Goal: Task Accomplishment & Management: Manage account settings

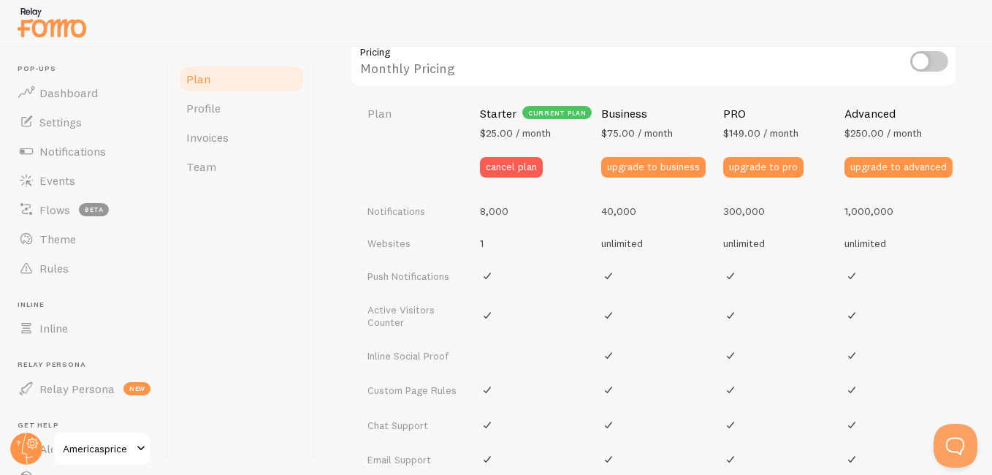
scroll to position [512, 0]
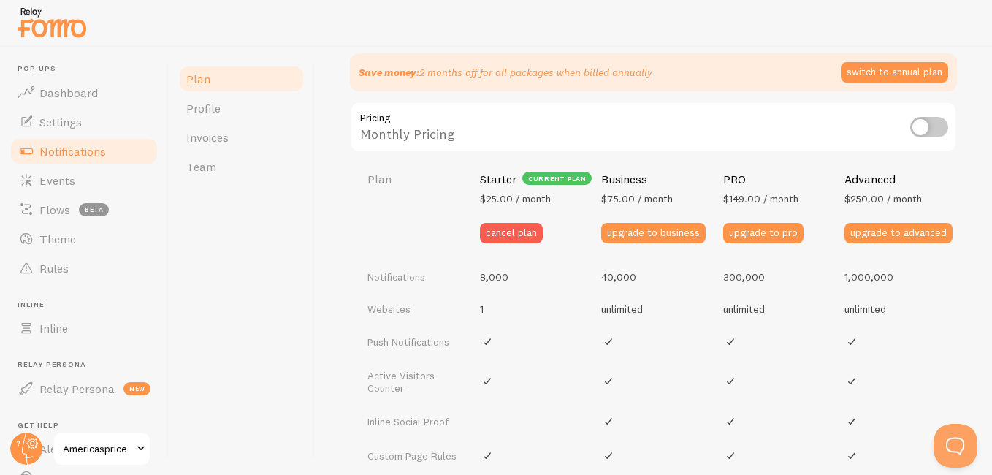
click at [122, 147] on link "Notifications" at bounding box center [84, 151] width 151 height 29
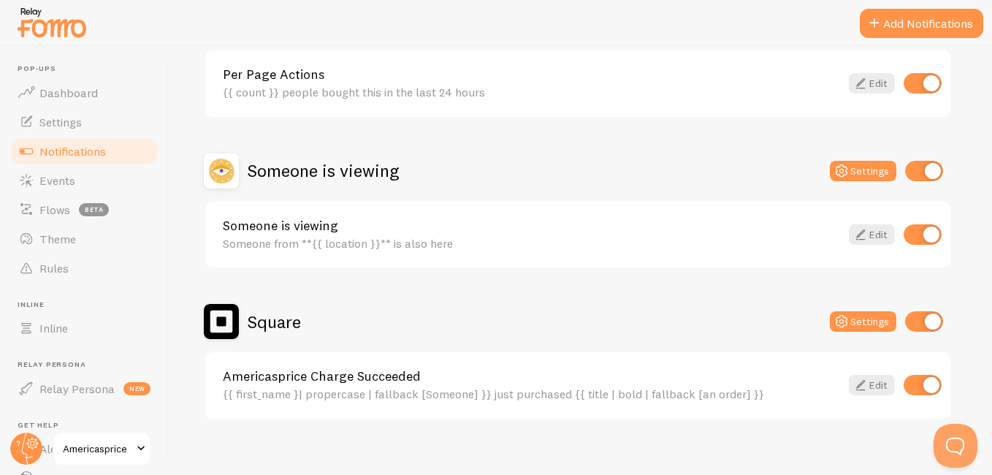
scroll to position [779, 0]
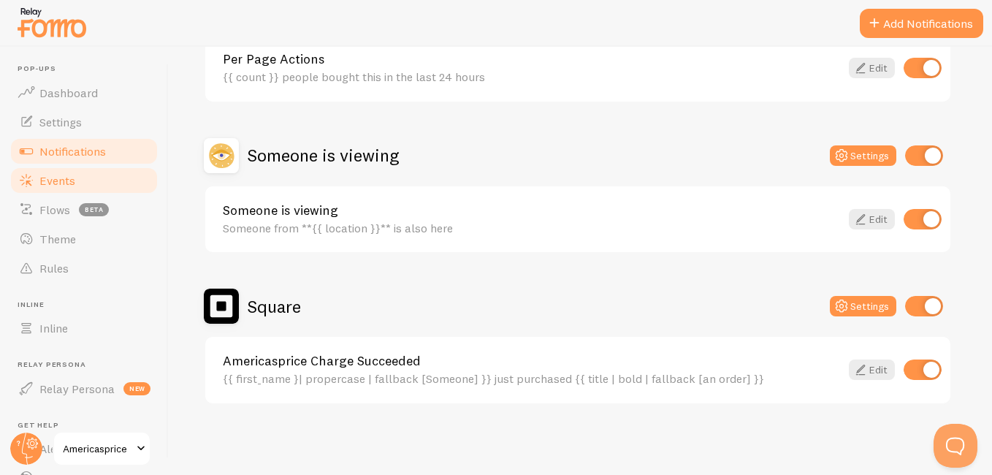
click at [104, 190] on link "Events" at bounding box center [84, 180] width 151 height 29
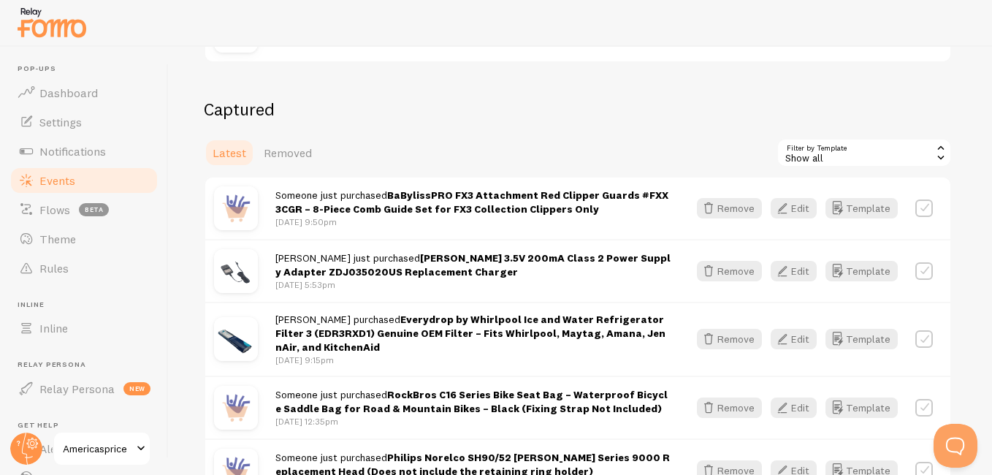
scroll to position [335, 0]
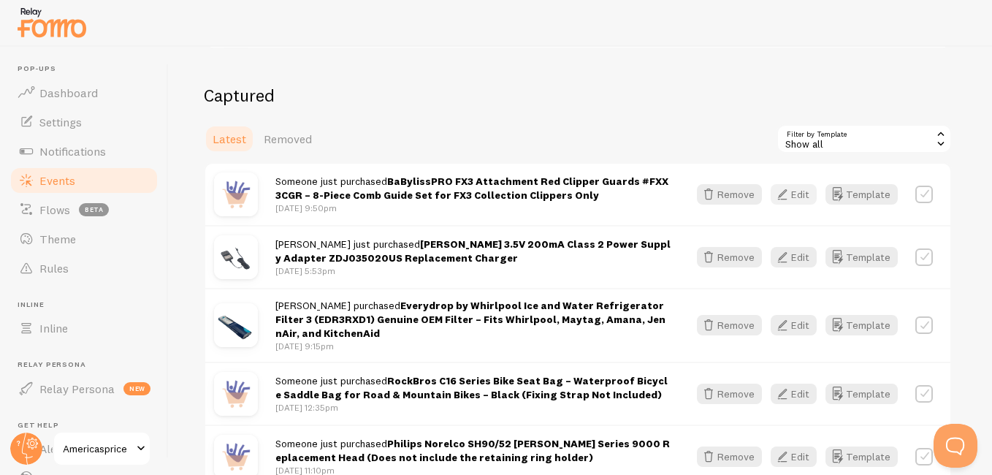
click at [709, 197] on button "Edit" at bounding box center [794, 194] width 46 height 20
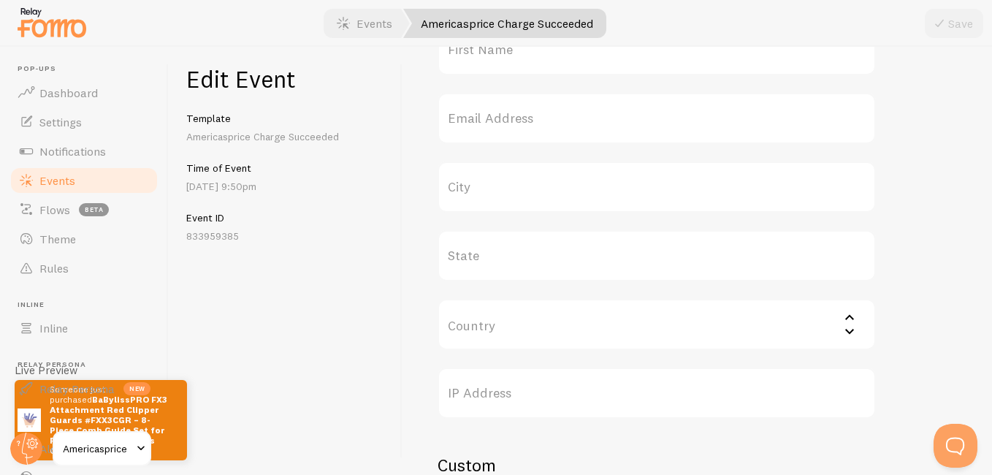
scroll to position [625, 0]
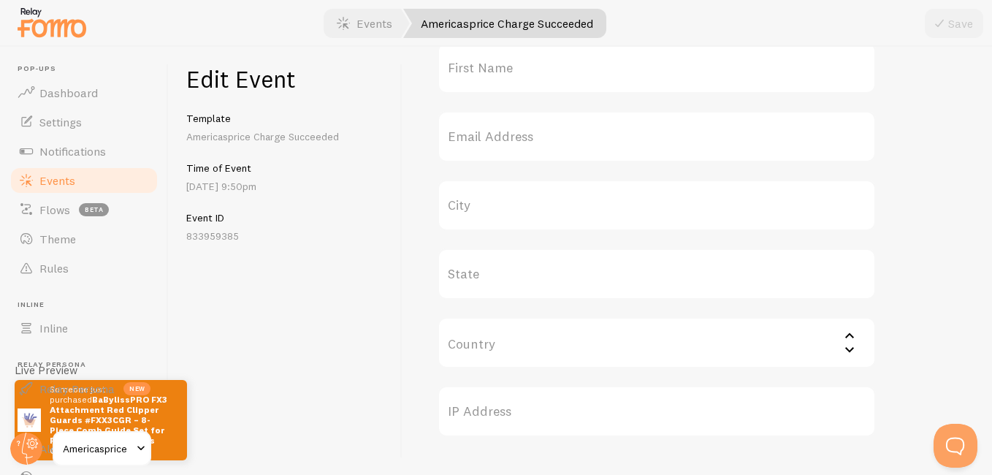
click at [601, 79] on label "First Name" at bounding box center [657, 67] width 438 height 51
click at [601, 79] on input "First Name" at bounding box center [657, 67] width 438 height 51
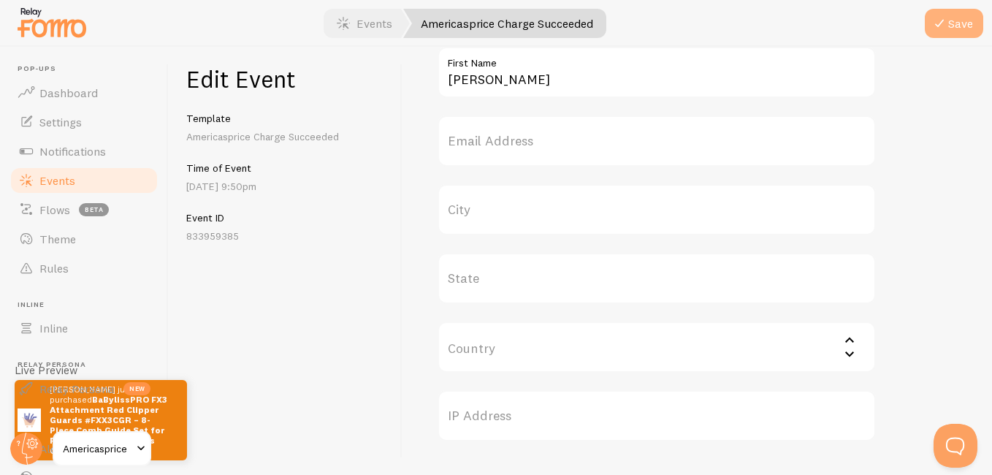
click at [709, 33] on button "Save" at bounding box center [954, 23] width 58 height 29
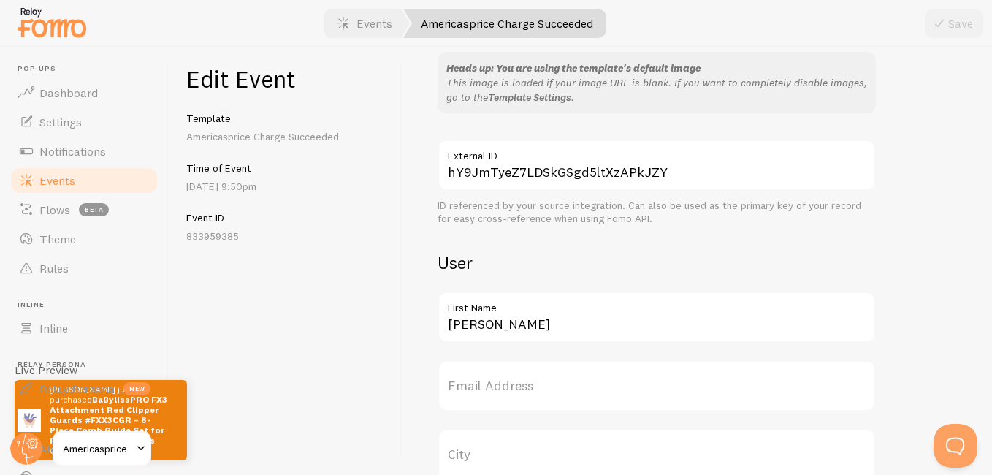
scroll to position [383, 0]
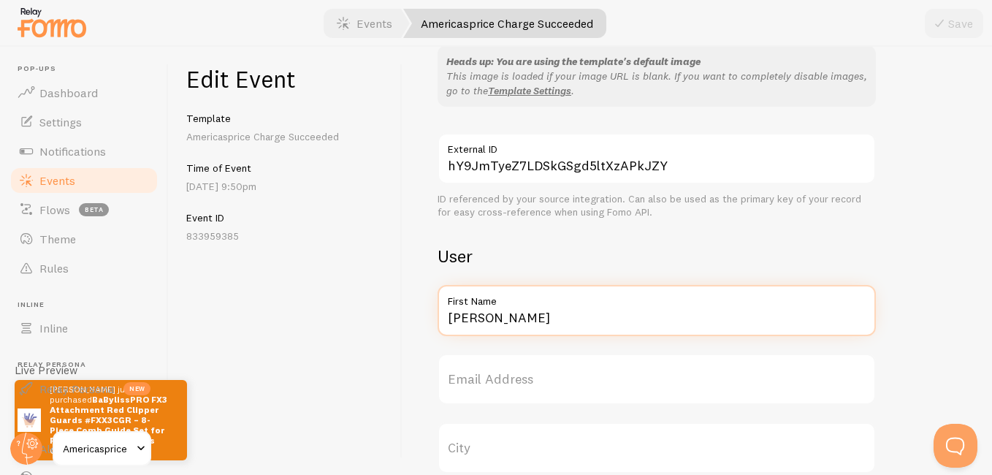
click at [522, 315] on input "[PERSON_NAME]" at bounding box center [657, 310] width 438 height 51
type input "E"
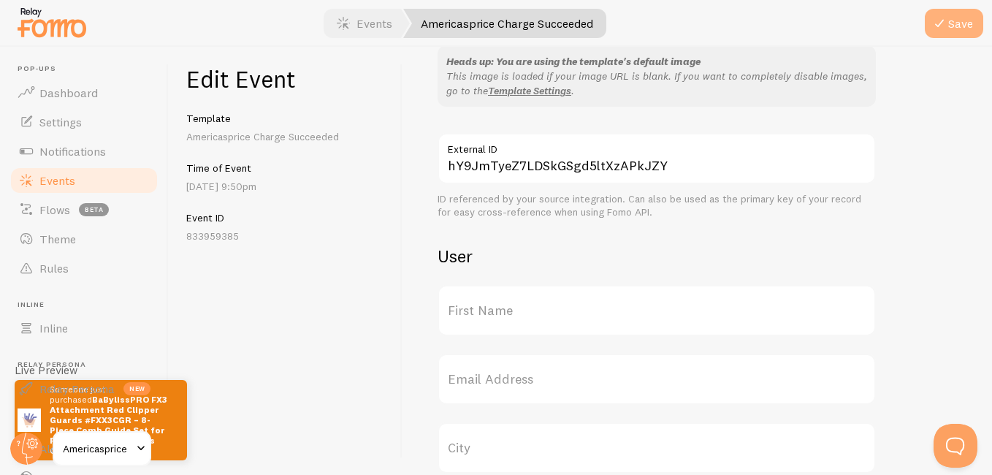
click at [709, 15] on button "Save" at bounding box center [954, 23] width 58 height 29
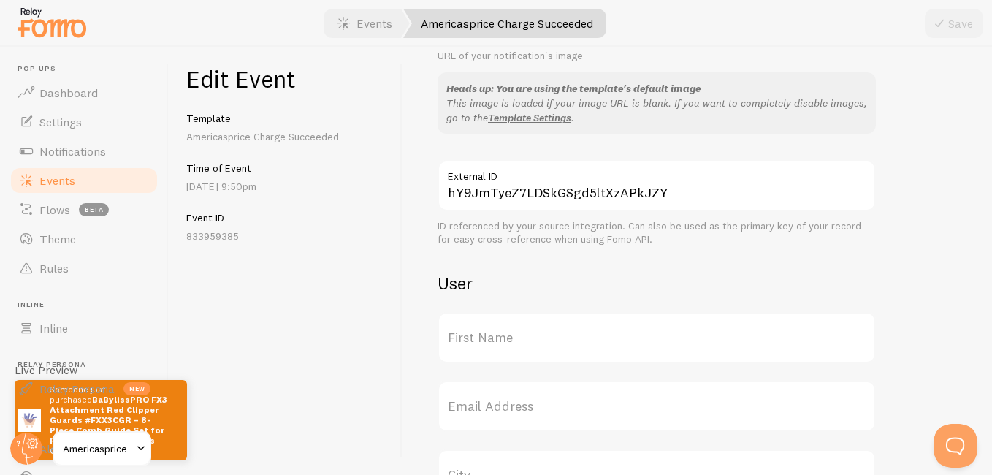
scroll to position [397, 0]
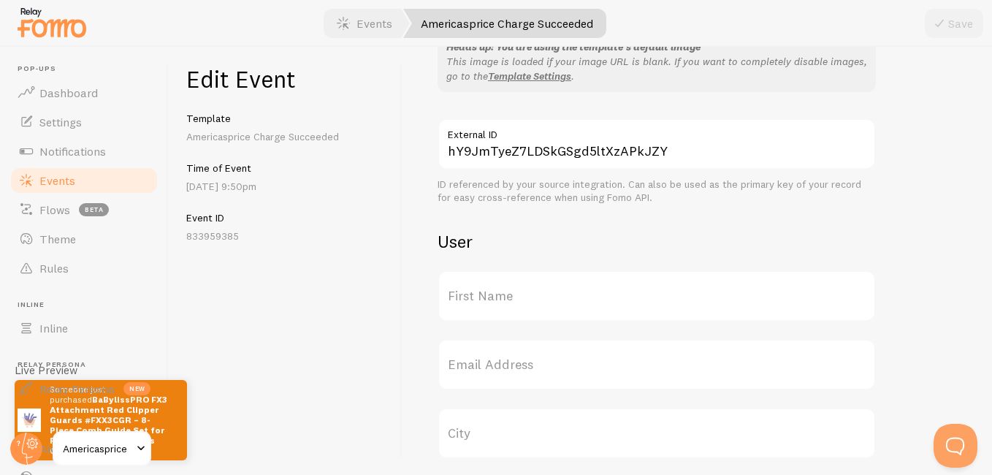
click at [639, 298] on label "First Name" at bounding box center [657, 295] width 438 height 51
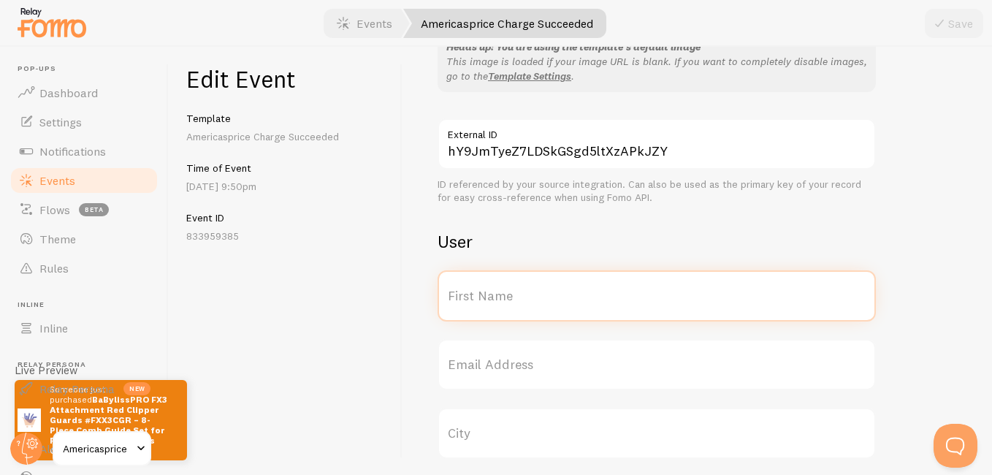
click at [639, 298] on input "First Name" at bounding box center [657, 295] width 438 height 51
type input "[PERSON_NAME]"
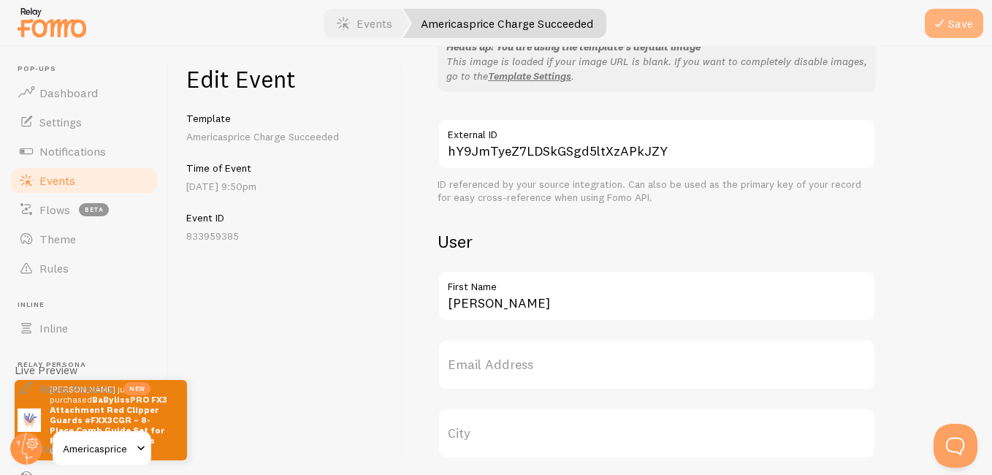
click at [709, 34] on button "Save" at bounding box center [954, 23] width 58 height 29
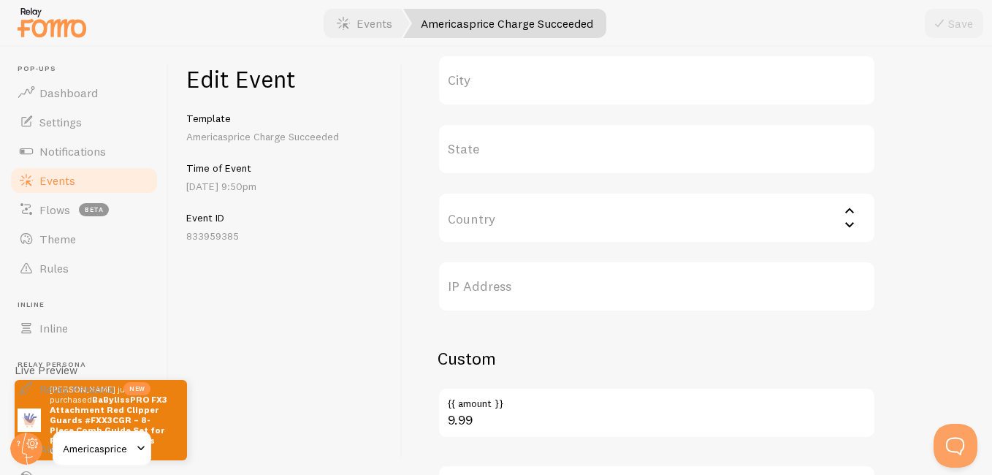
scroll to position [0, 0]
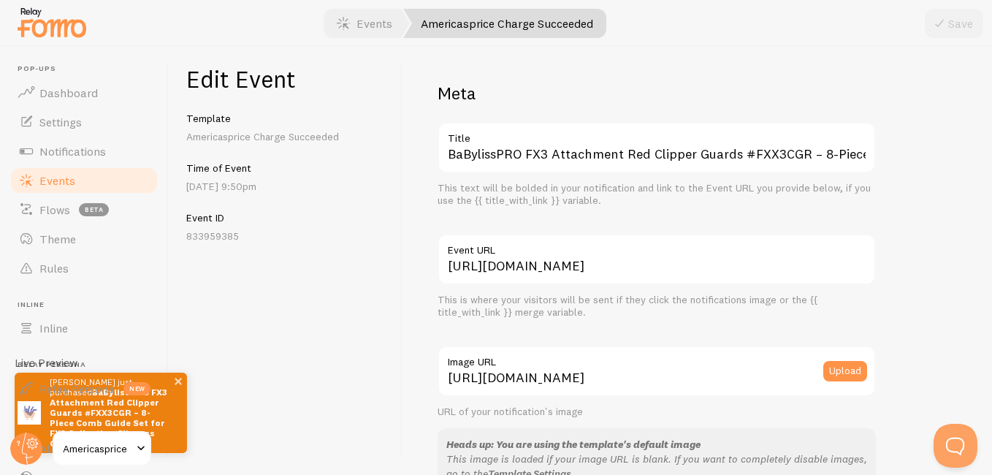
click at [176, 390] on span at bounding box center [178, 381] width 18 height 18
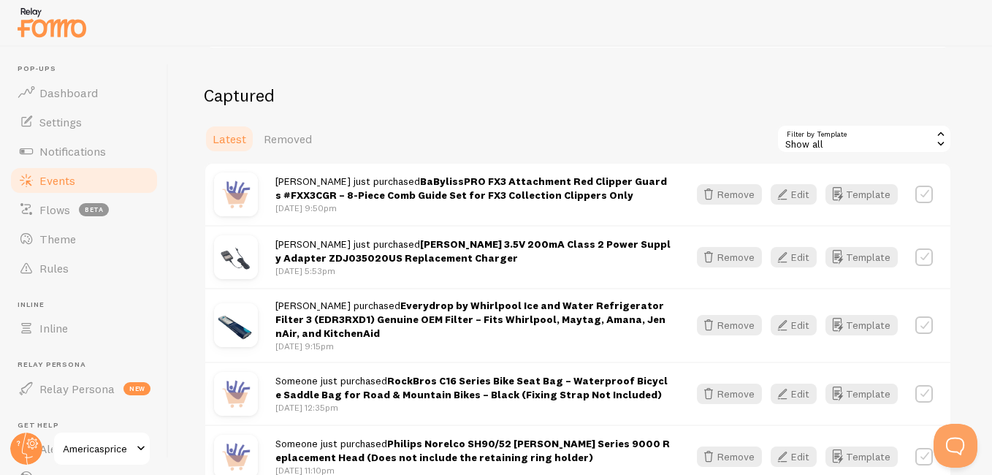
scroll to position [409, 0]
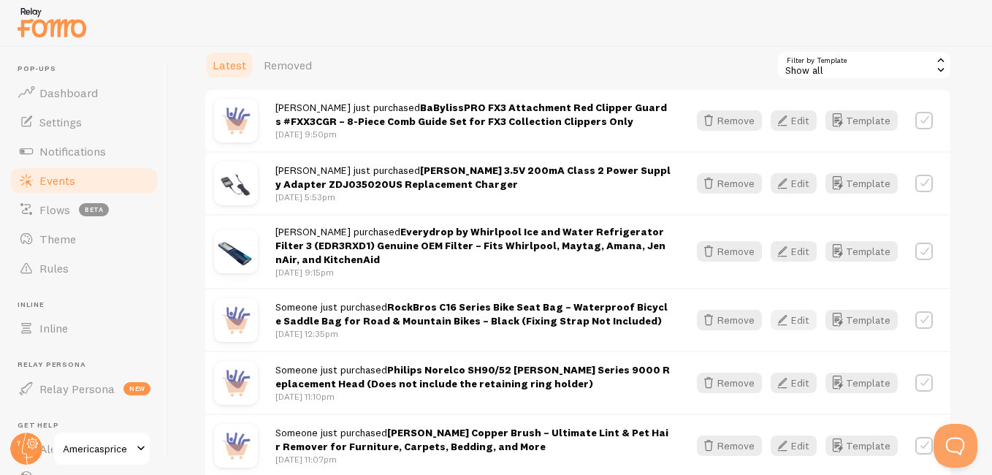
click at [709, 319] on icon "button" at bounding box center [783, 320] width 18 height 18
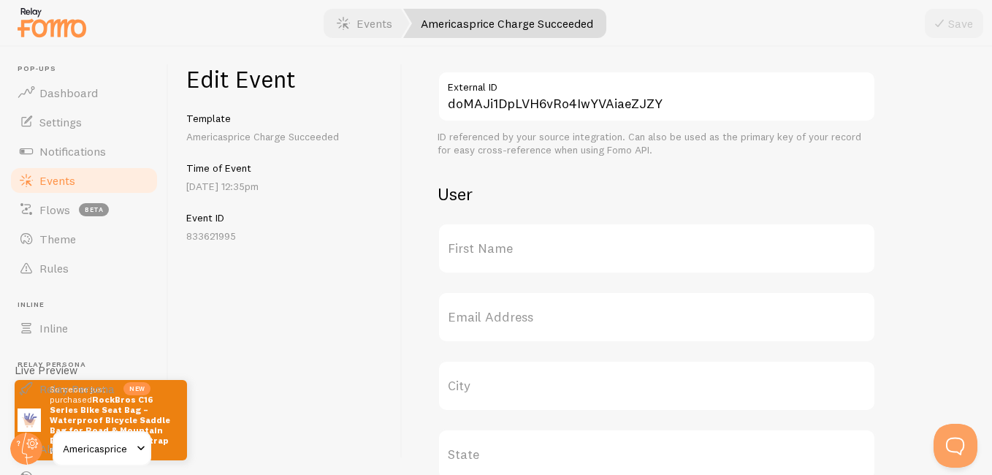
scroll to position [457, 0]
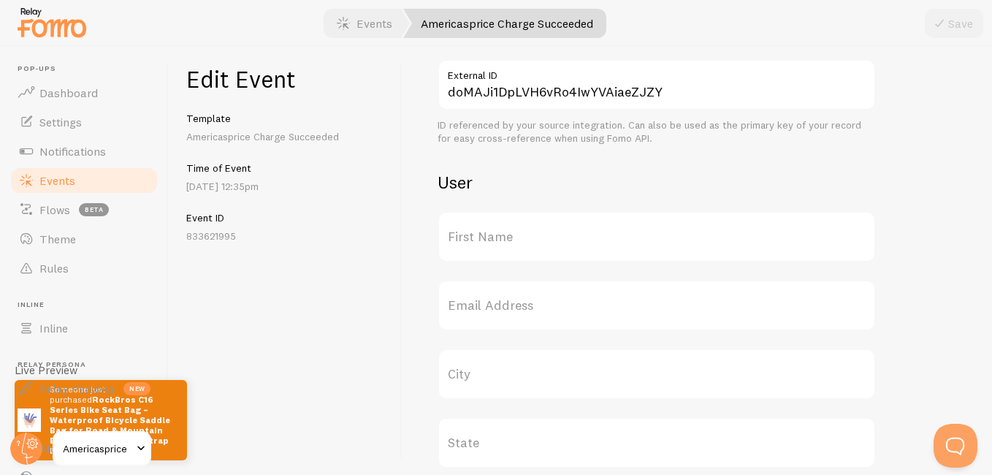
click at [682, 234] on label "First Name" at bounding box center [657, 236] width 438 height 51
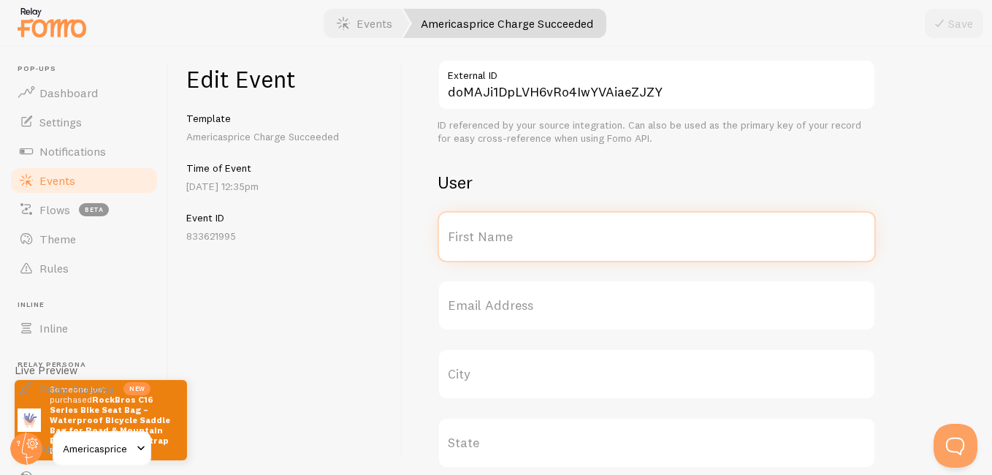
click at [682, 234] on input "First Name" at bounding box center [657, 236] width 438 height 51
type input "[PERSON_NAME]"
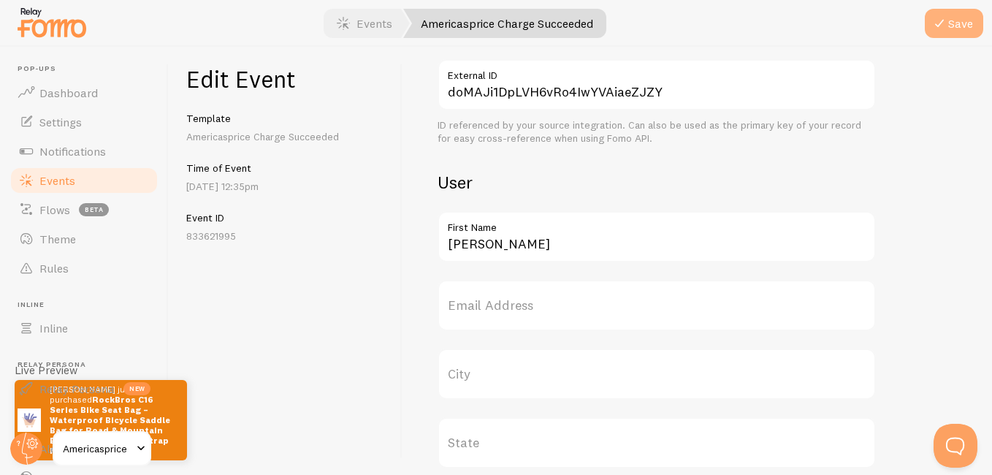
click at [709, 27] on icon "submit" at bounding box center [940, 24] width 18 height 18
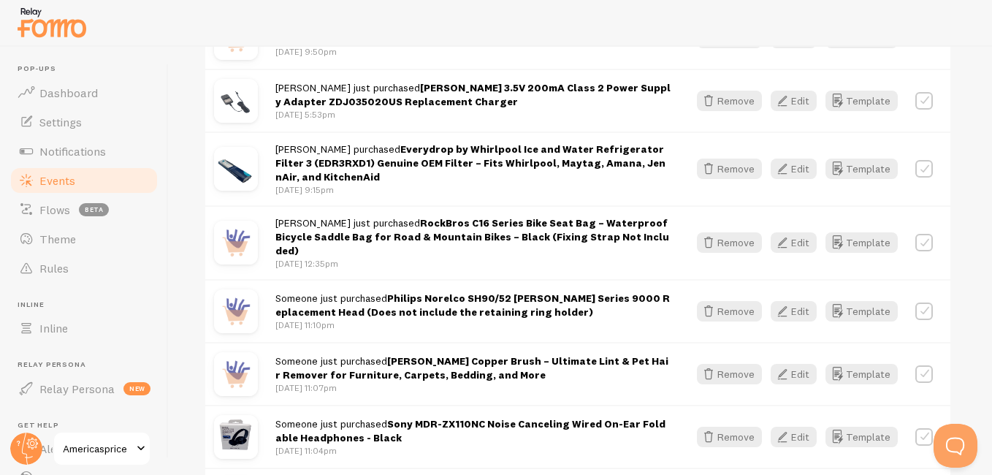
scroll to position [520, 0]
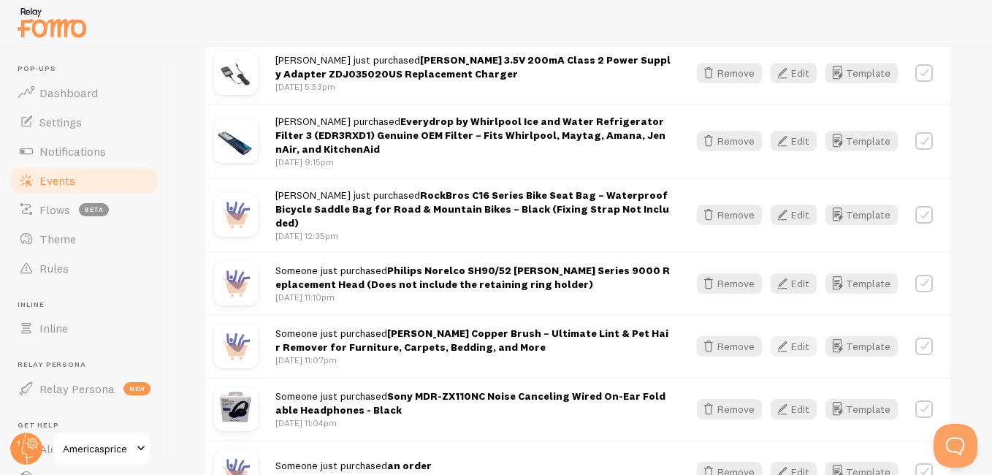
click at [709, 338] on icon "button" at bounding box center [783, 347] width 18 height 18
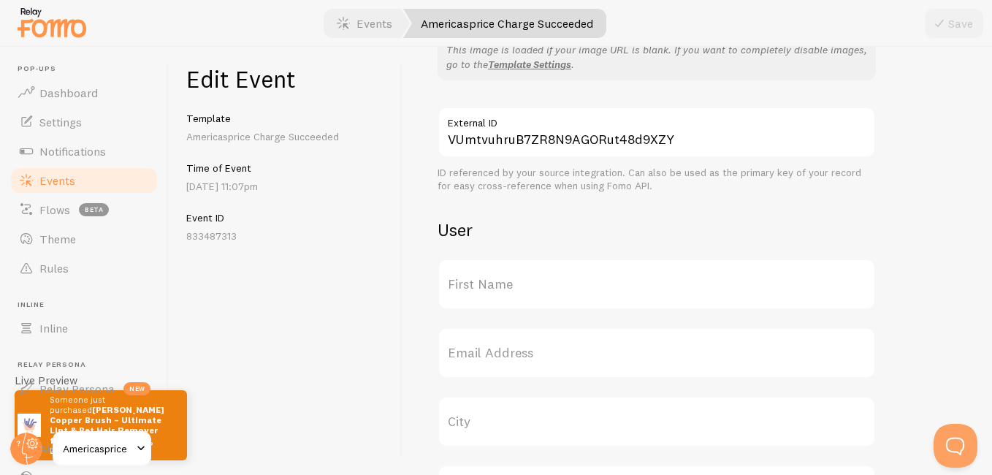
scroll to position [463, 0]
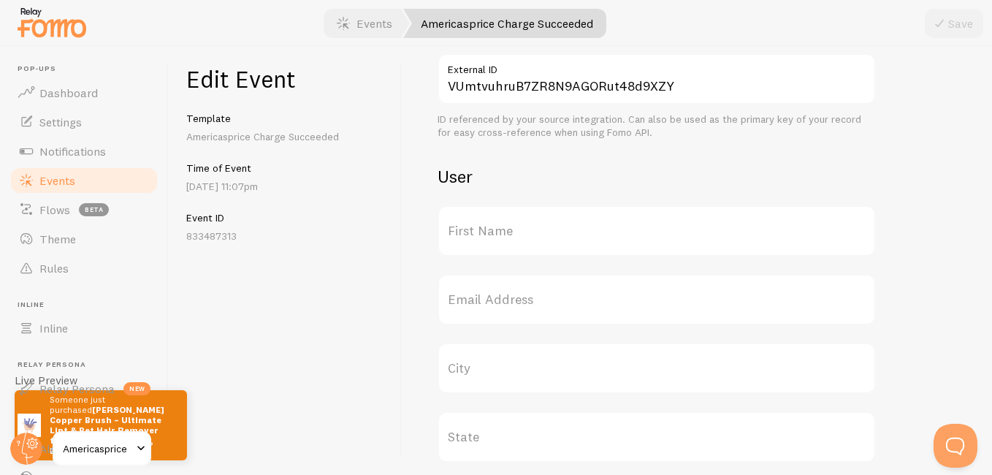
click at [614, 232] on label "First Name" at bounding box center [657, 230] width 438 height 51
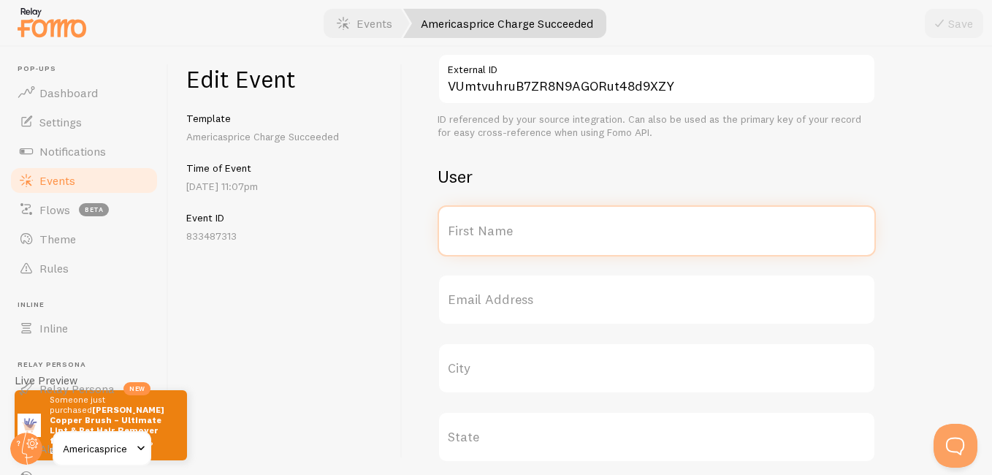
click at [614, 232] on input "First Name" at bounding box center [657, 230] width 438 height 51
type input "[PERSON_NAME]"
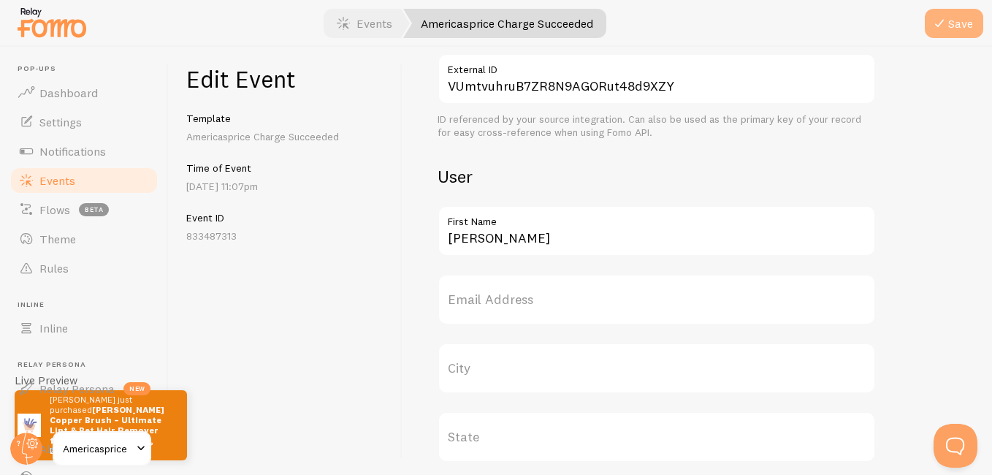
click at [709, 37] on button "Save" at bounding box center [954, 23] width 58 height 29
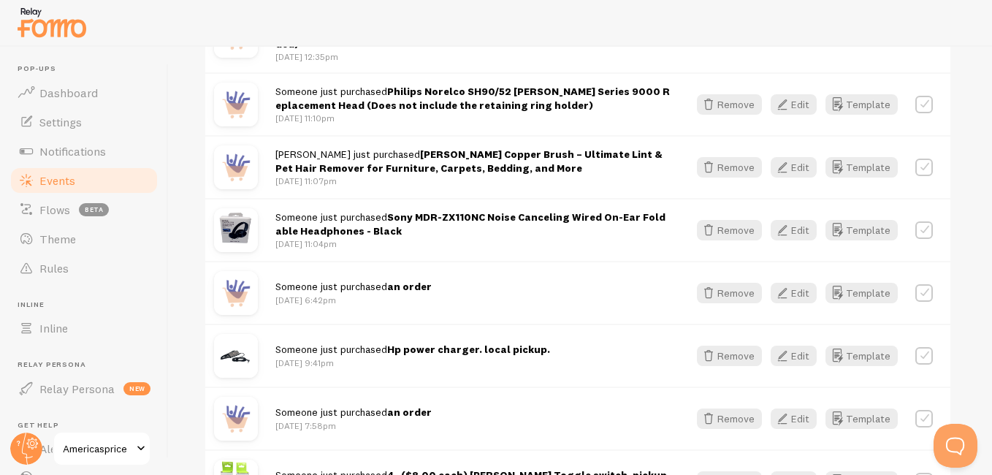
scroll to position [745, 0]
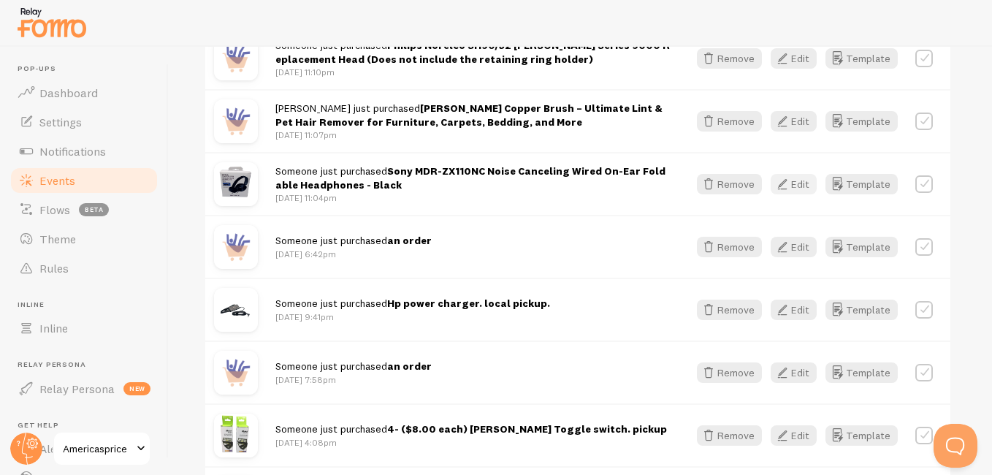
click at [709, 174] on button "Edit" at bounding box center [794, 184] width 46 height 20
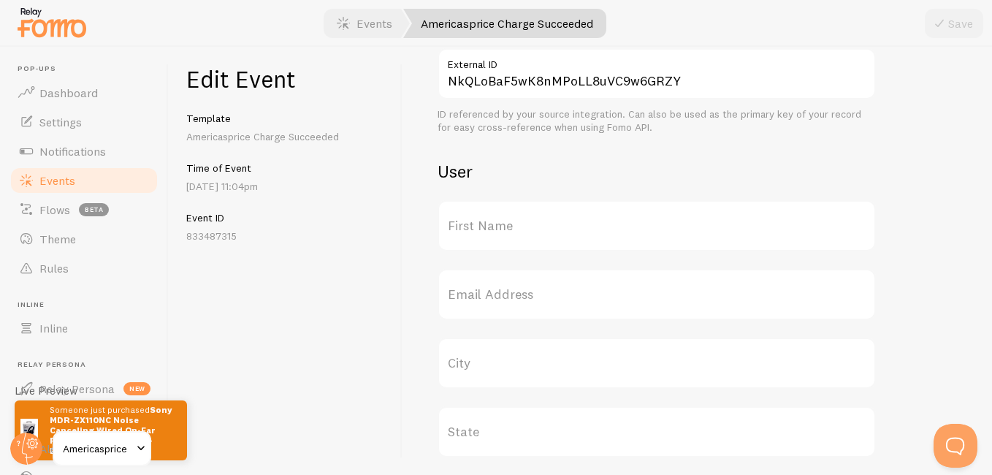
scroll to position [399, 0]
click at [692, 237] on label "First Name" at bounding box center [657, 222] width 438 height 51
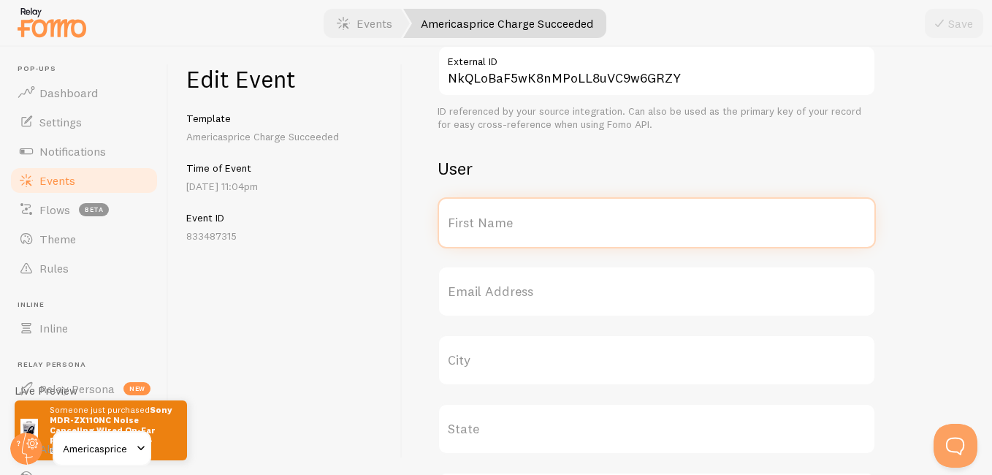
click at [692, 237] on input "First Name" at bounding box center [657, 222] width 438 height 51
type input "[PERSON_NAME]"
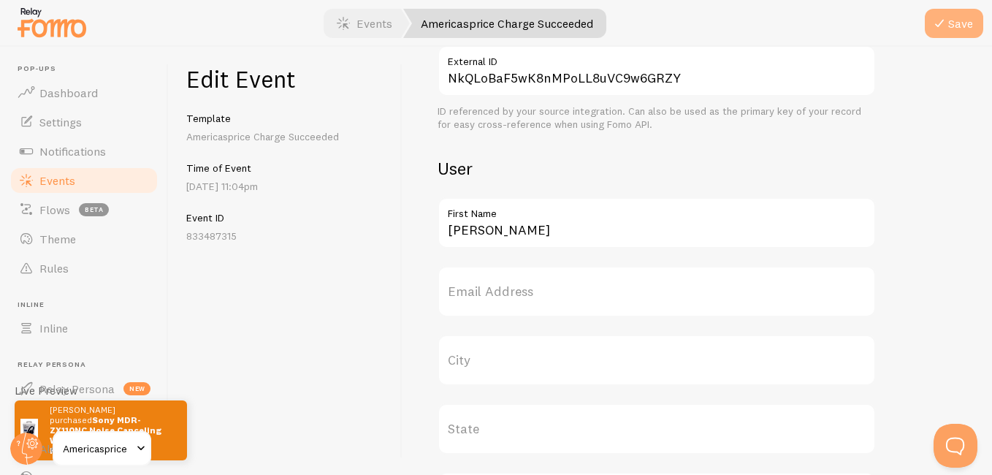
click at [709, 34] on button "Save" at bounding box center [954, 23] width 58 height 29
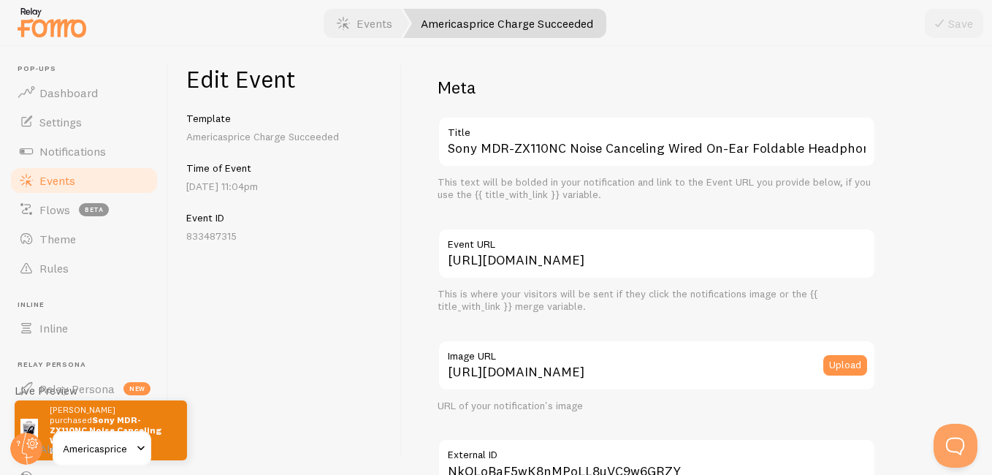
scroll to position [0, 0]
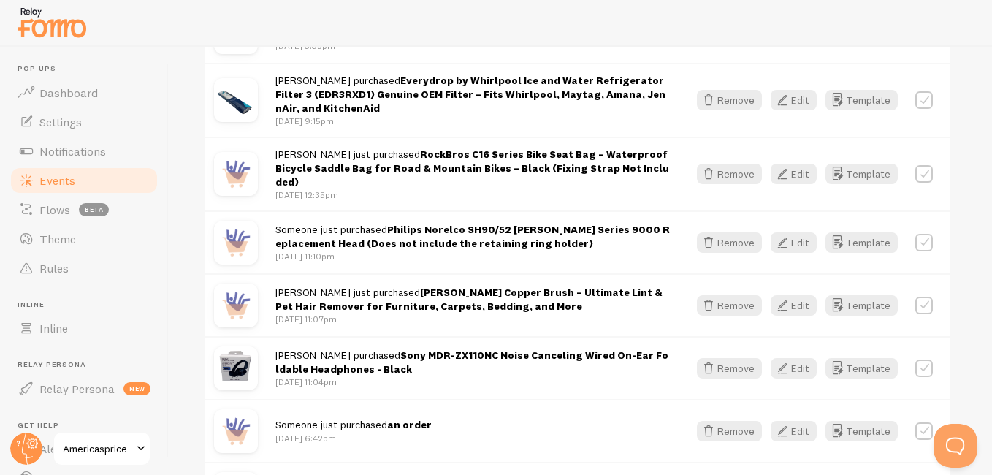
scroll to position [574, 0]
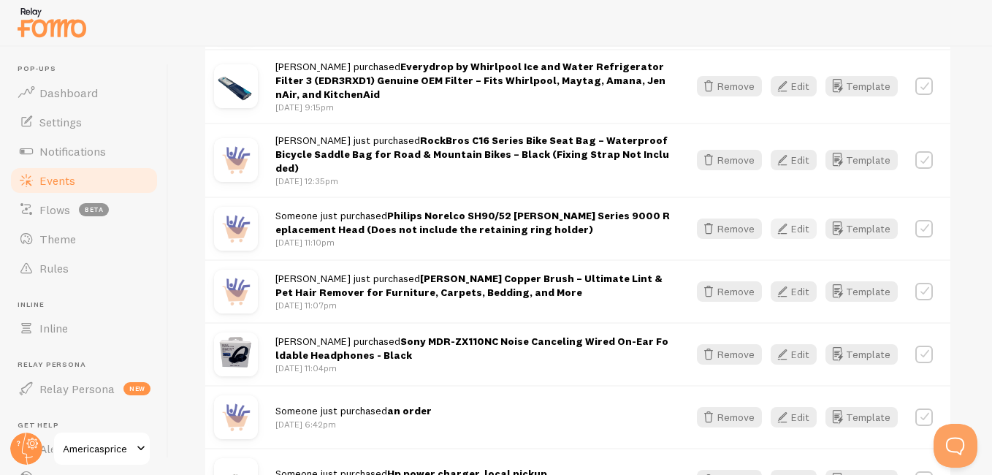
click at [709, 218] on button "Edit" at bounding box center [794, 228] width 46 height 20
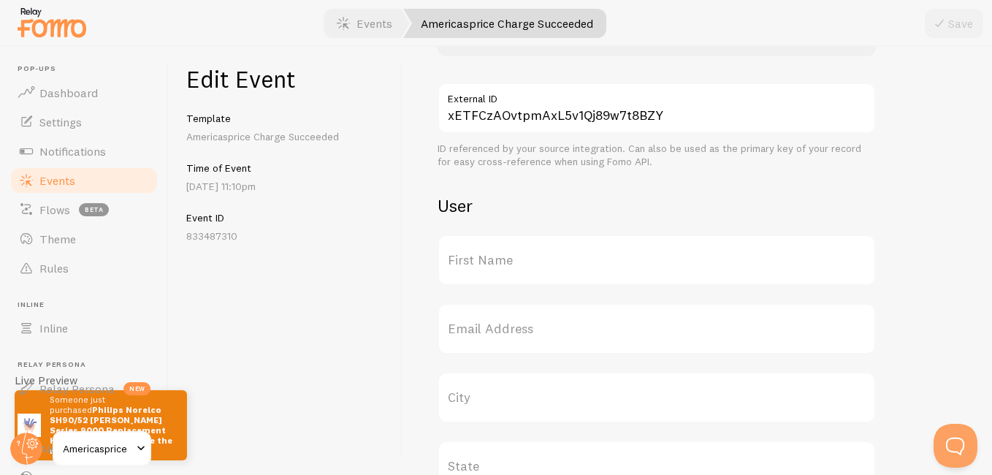
scroll to position [439, 0]
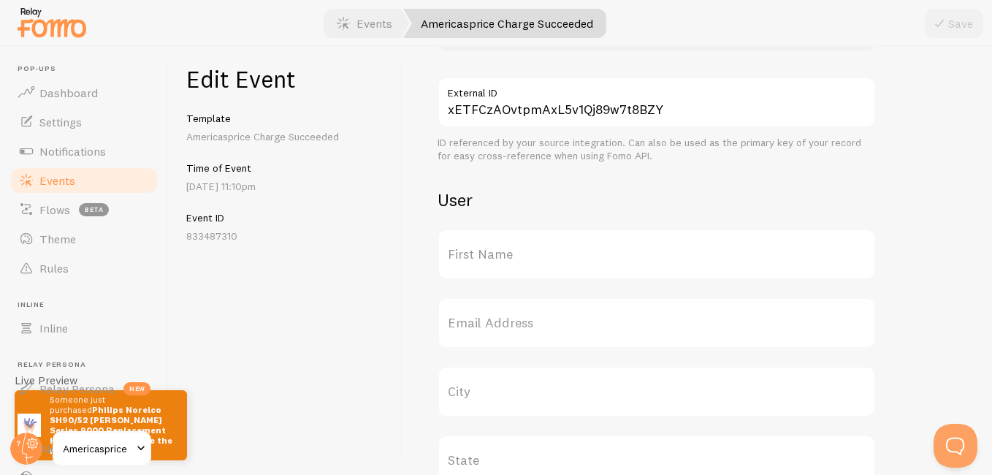
click at [667, 262] on label "First Name" at bounding box center [657, 254] width 438 height 51
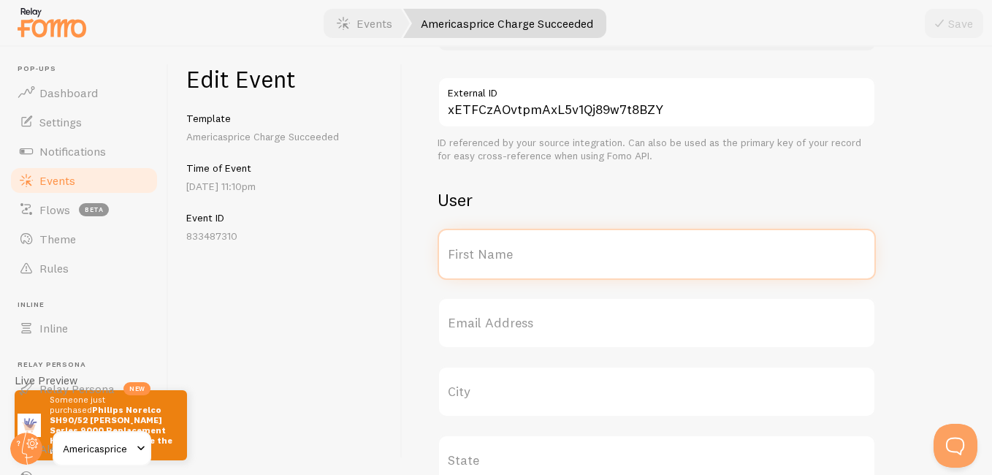
click at [667, 262] on input "First Name" at bounding box center [657, 254] width 438 height 51
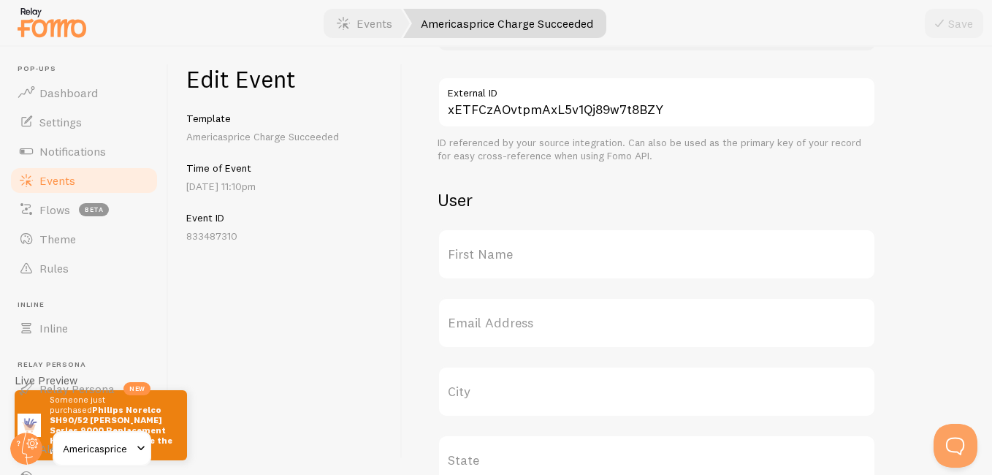
click at [667, 262] on label "First Name" at bounding box center [657, 254] width 438 height 51
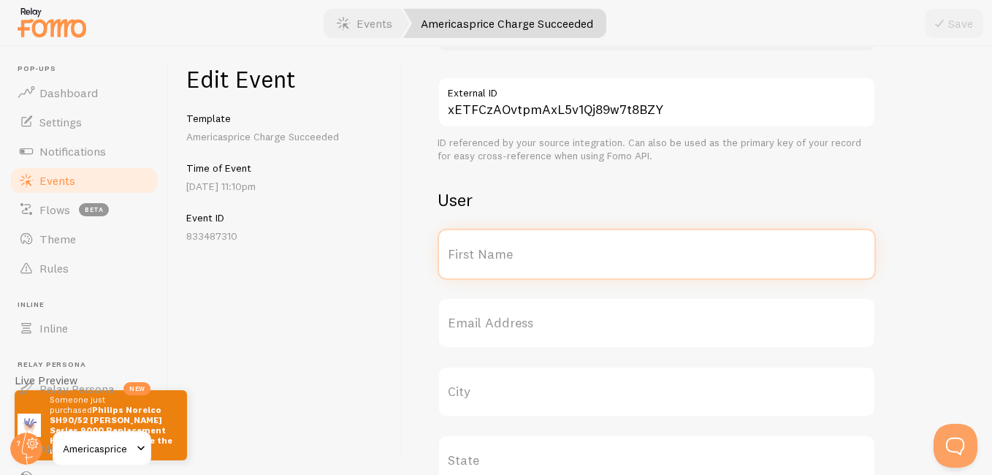
click at [667, 262] on input "First Name" at bounding box center [657, 254] width 438 height 51
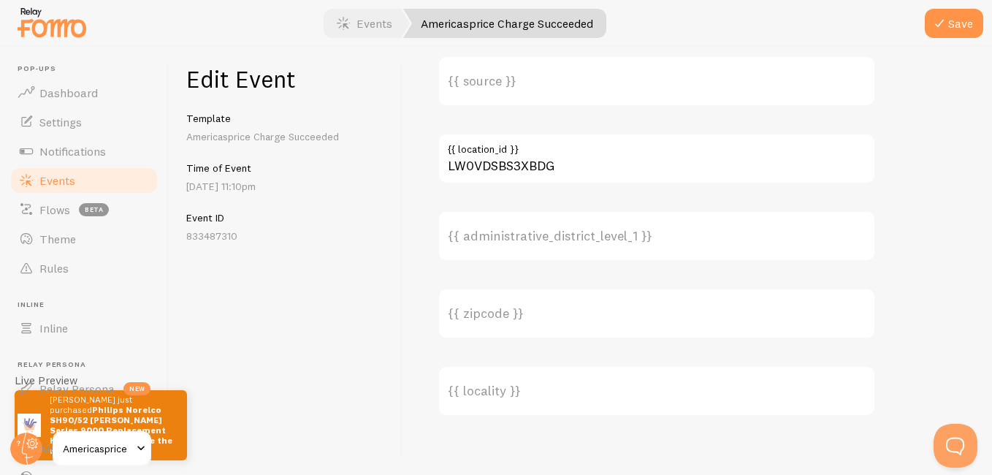
scroll to position [1171, 0]
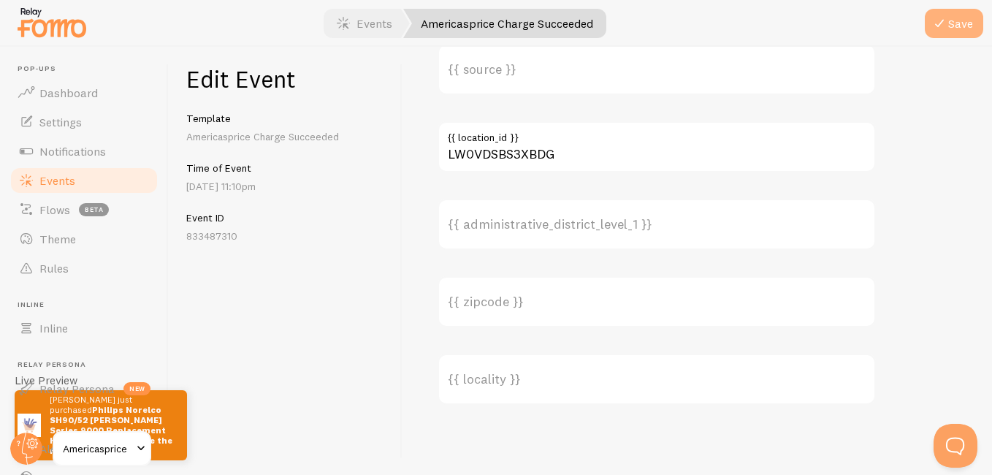
type input "[PERSON_NAME]"
click at [709, 28] on icon "submit" at bounding box center [940, 24] width 18 height 18
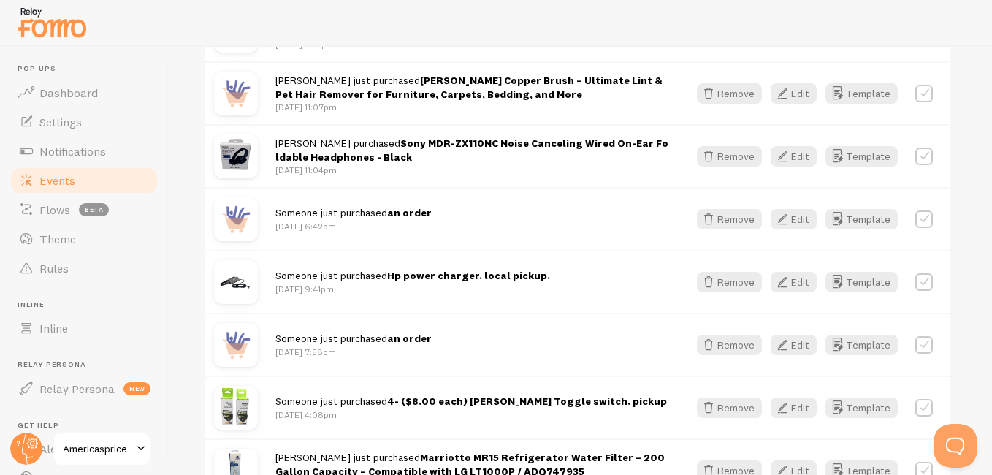
scroll to position [795, 0]
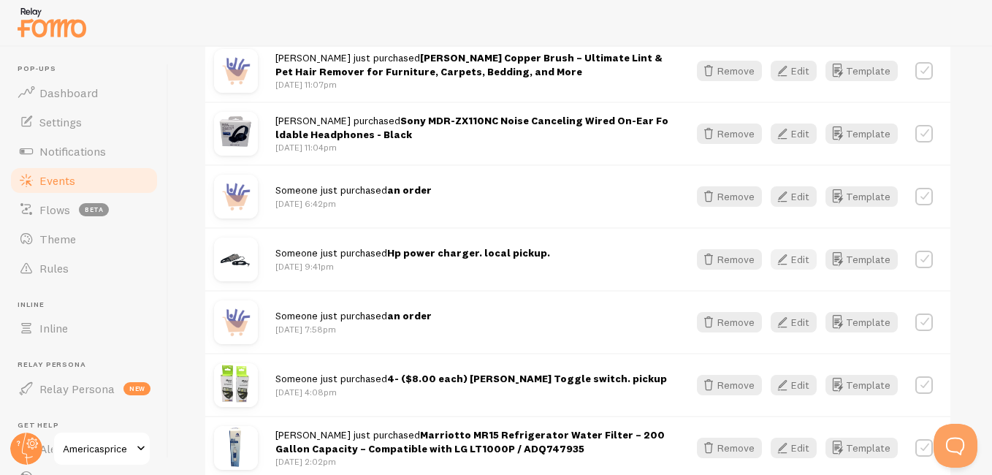
click at [709, 250] on button "Edit" at bounding box center [794, 259] width 46 height 20
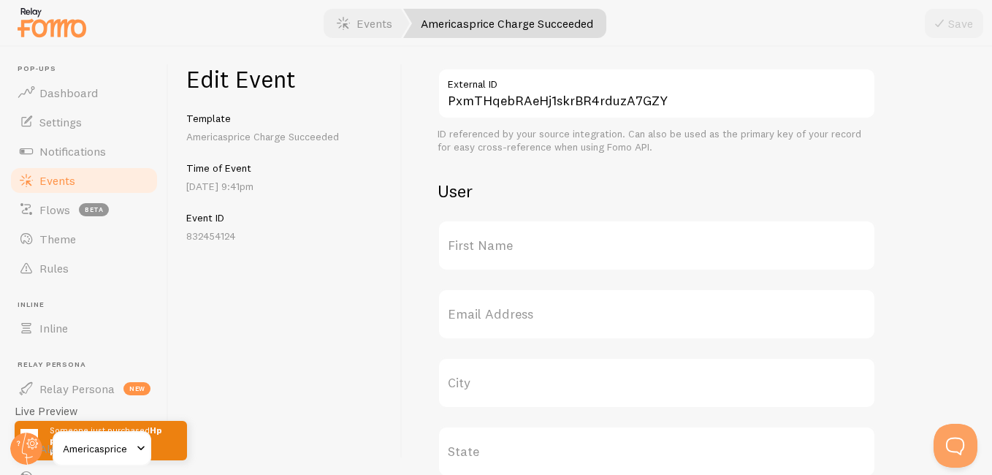
scroll to position [381, 0]
click at [630, 251] on label "First Name" at bounding box center [657, 240] width 438 height 51
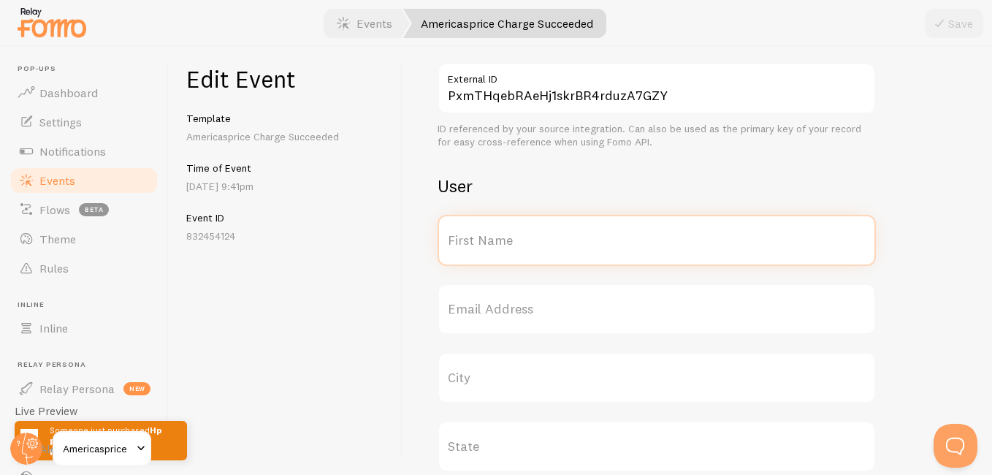
click at [630, 251] on input "First Name" at bounding box center [657, 240] width 438 height 51
type input "Summer"
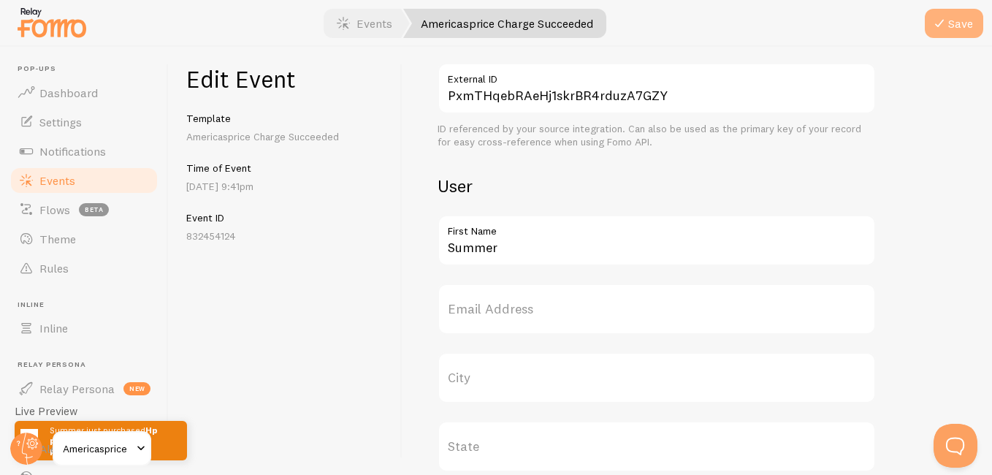
click at [709, 20] on icon "submit" at bounding box center [940, 24] width 18 height 18
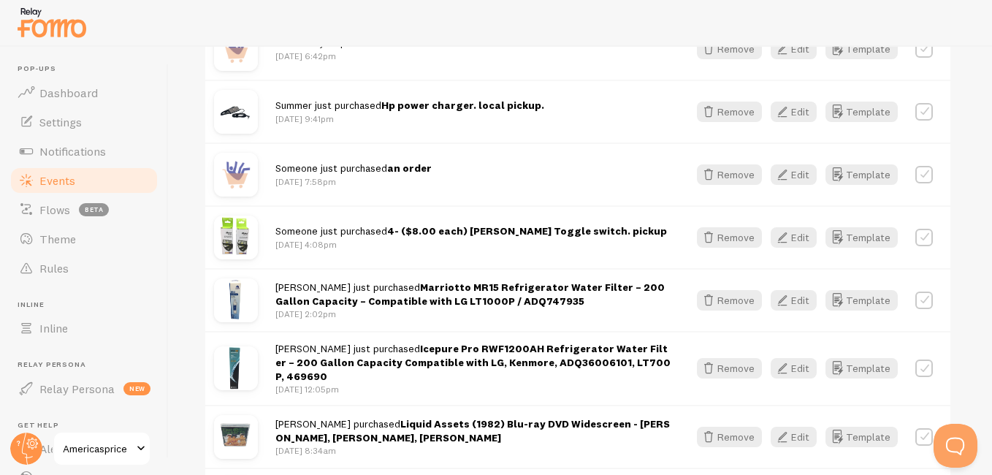
scroll to position [961, 0]
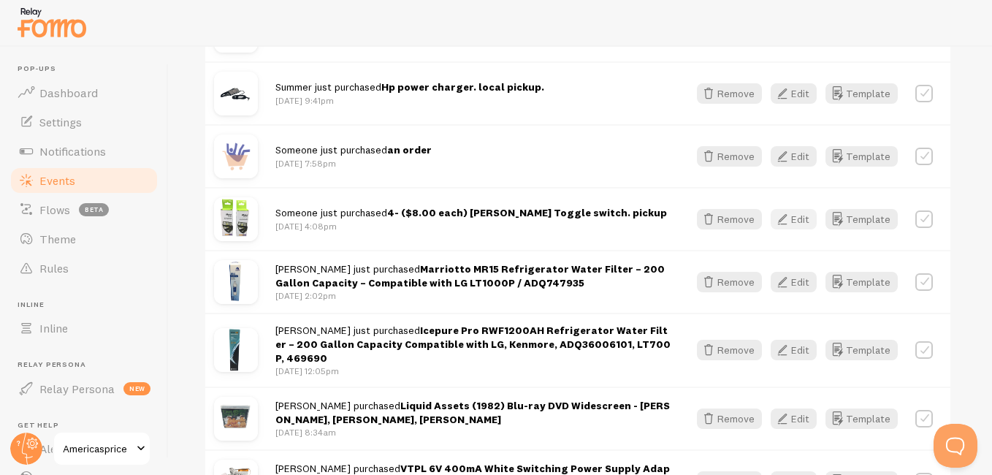
click at [709, 209] on button "Edit" at bounding box center [794, 219] width 46 height 20
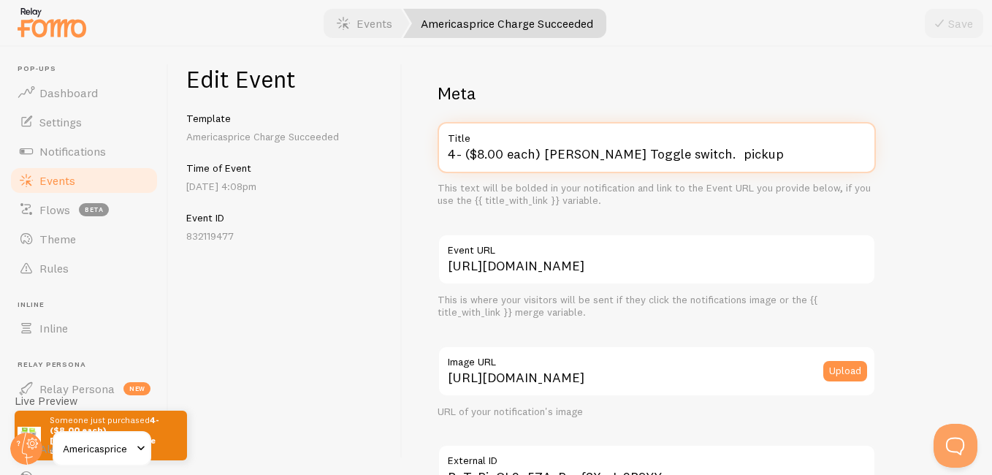
click at [543, 153] on input "4- ($8.00 each) [PERSON_NAME] Toggle switch. pickup" at bounding box center [657, 147] width 438 height 51
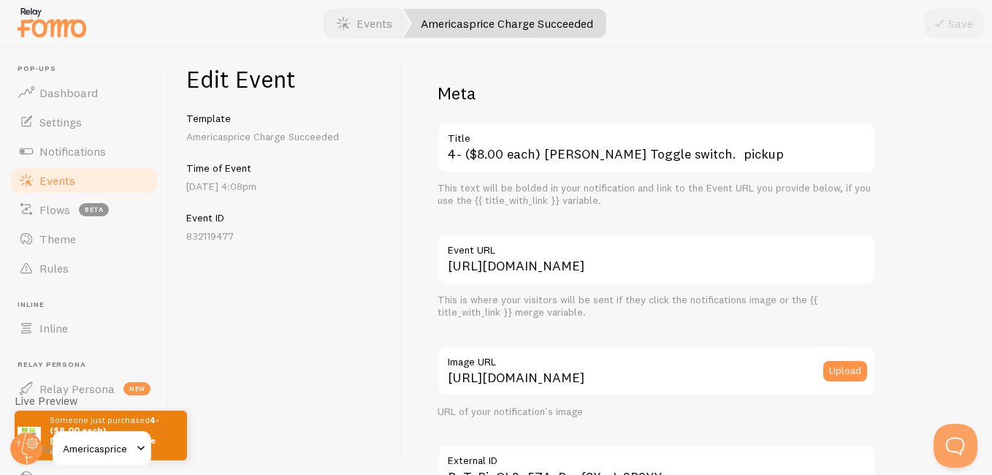
click at [140, 445] on span at bounding box center [141, 449] width 18 height 18
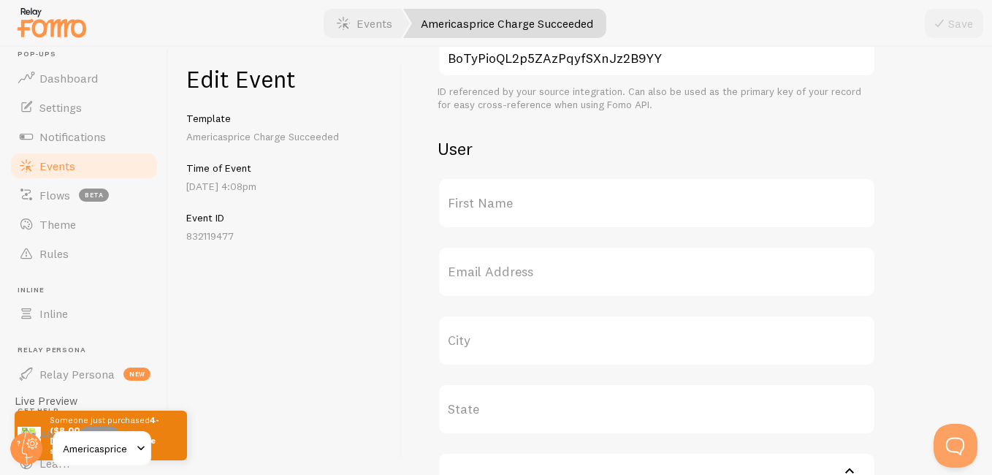
scroll to position [416, 0]
click at [636, 211] on label "First Name" at bounding box center [657, 205] width 438 height 51
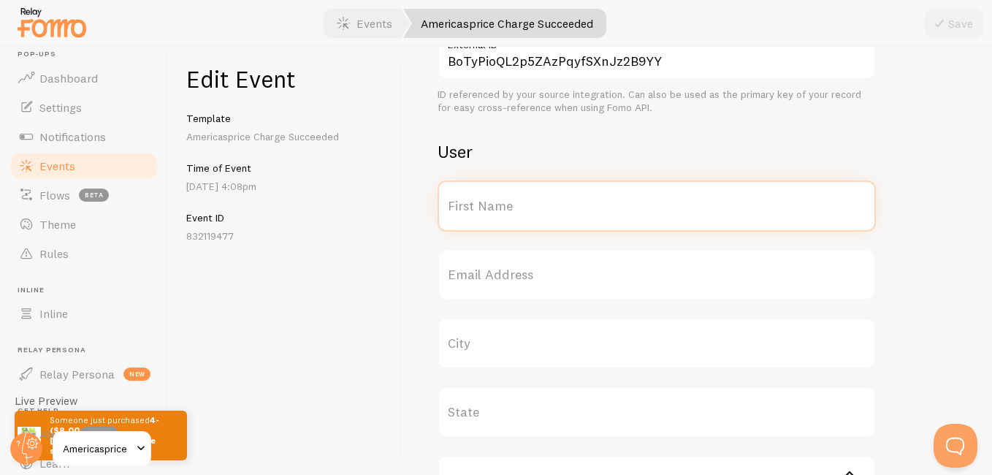
click at [636, 211] on input "First Name" at bounding box center [657, 205] width 438 height 51
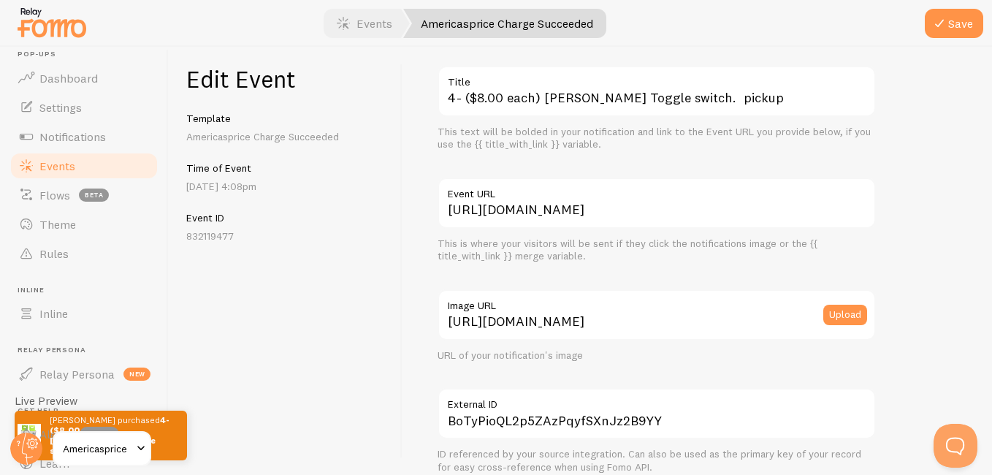
scroll to position [26, 0]
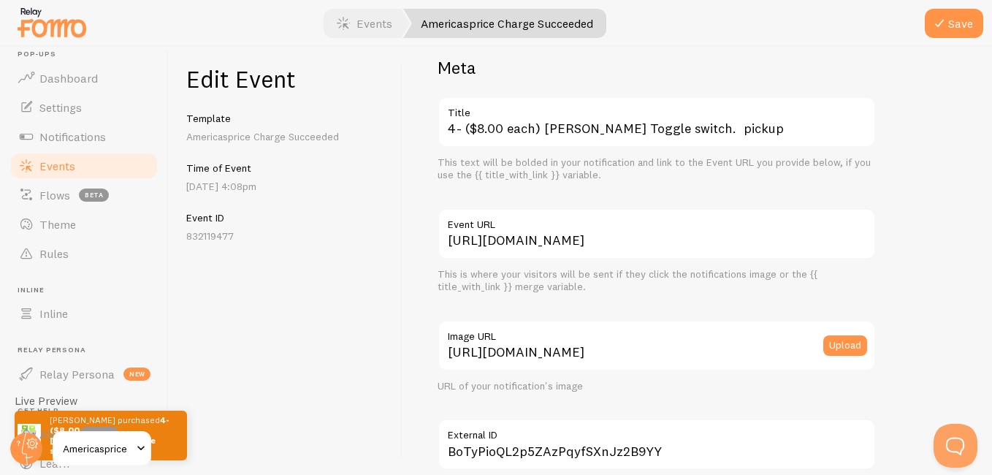
type input "[PERSON_NAME]"
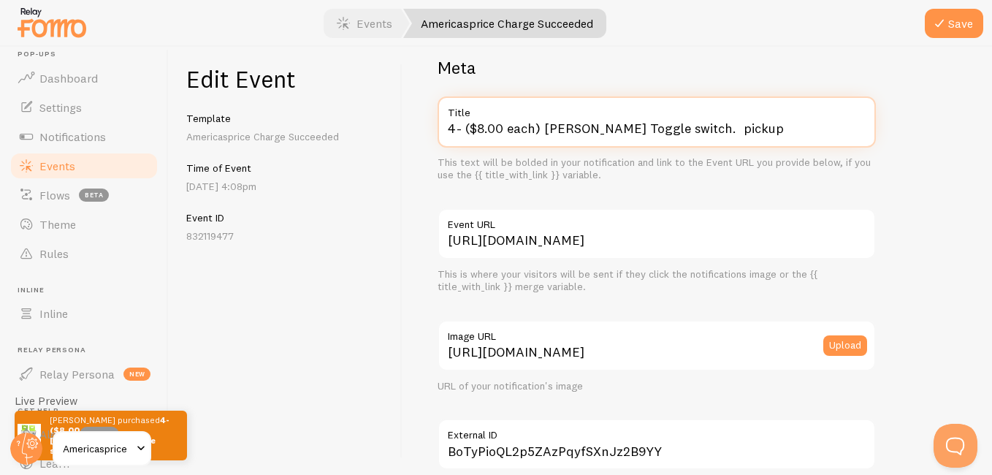
click at [541, 130] on input "4- ($8.00 each) [PERSON_NAME] Toggle switch. pickup" at bounding box center [657, 121] width 438 height 51
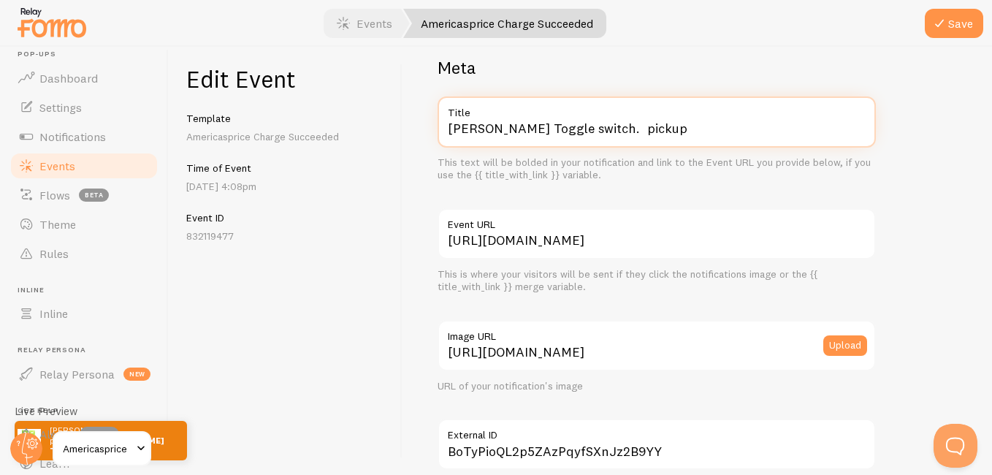
type input "[PERSON_NAME] Toggle switch. pickup"
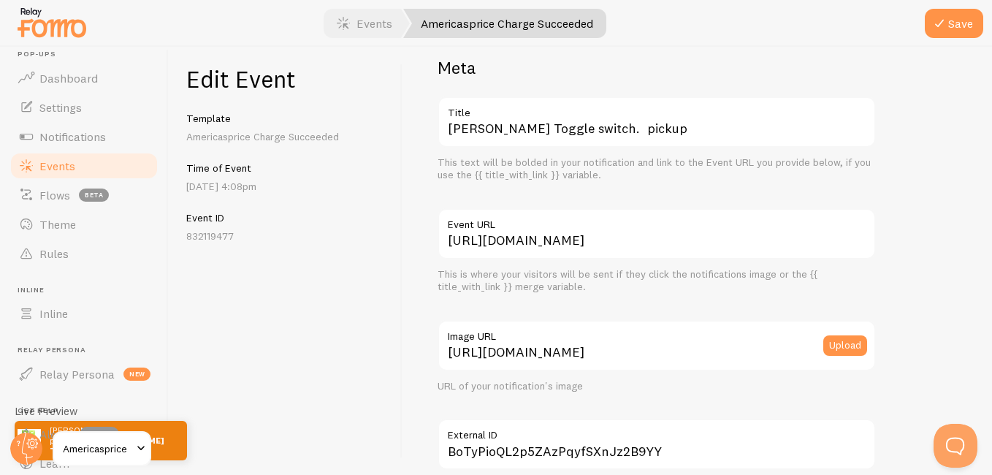
click at [335, 350] on div "Edit Event Template Americasprice Charge Succeeded Time of Event [DATE] 4:08pm …" at bounding box center [286, 261] width 234 height 428
click at [709, 23] on icon "submit" at bounding box center [940, 24] width 18 height 18
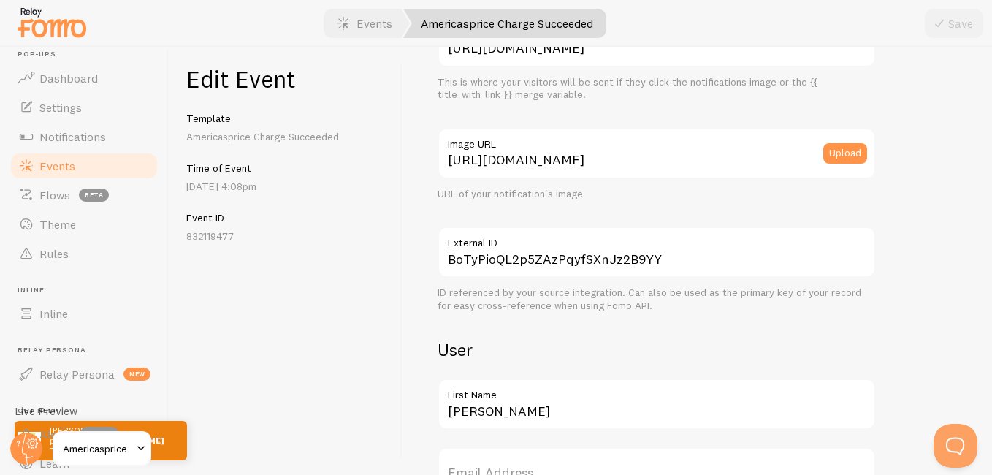
scroll to position [229, 0]
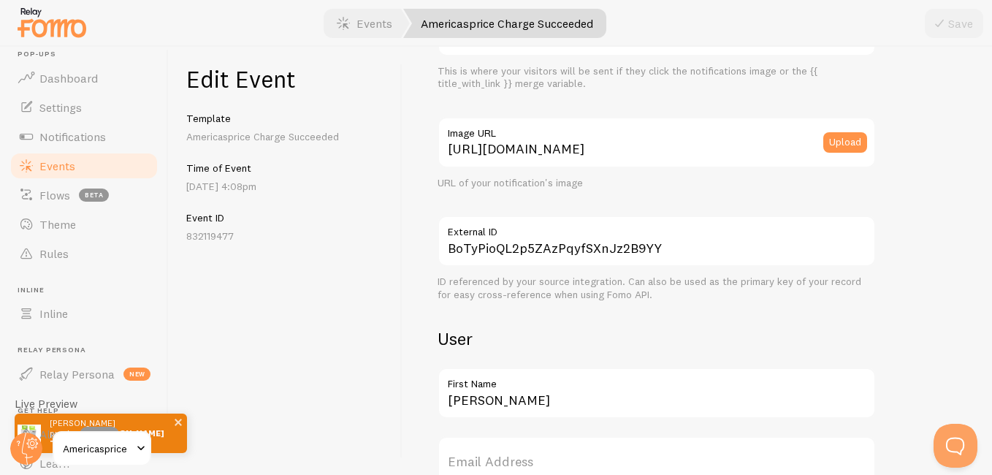
click at [163, 443] on p "[PERSON_NAME] just purchased [PERSON_NAME] Toggle switch. pickup" at bounding box center [111, 433] width 123 height 39
click at [142, 447] on span at bounding box center [141, 449] width 18 height 18
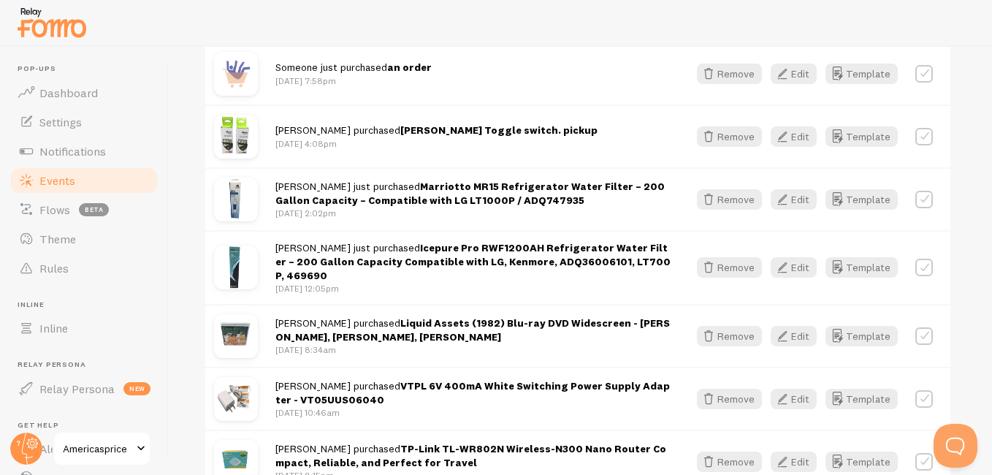
scroll to position [1034, 0]
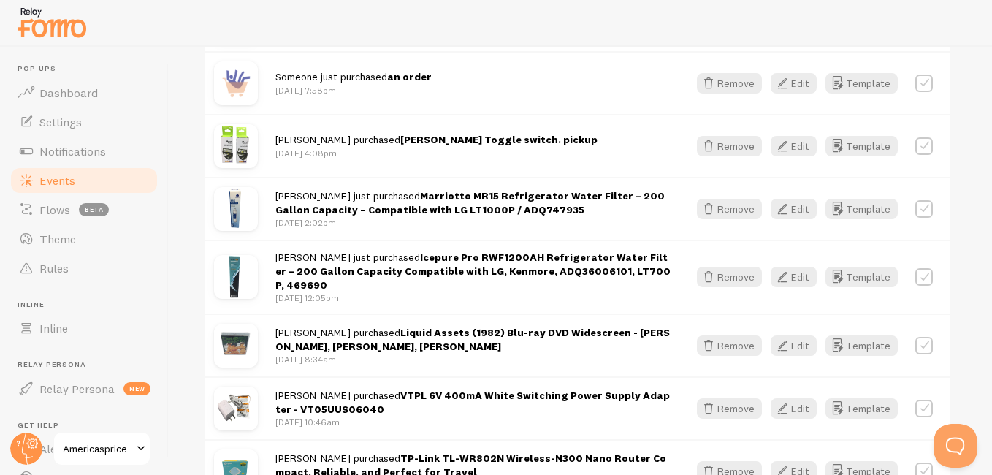
click at [242, 143] on img at bounding box center [236, 146] width 44 height 44
click at [230, 125] on img at bounding box center [236, 146] width 44 height 44
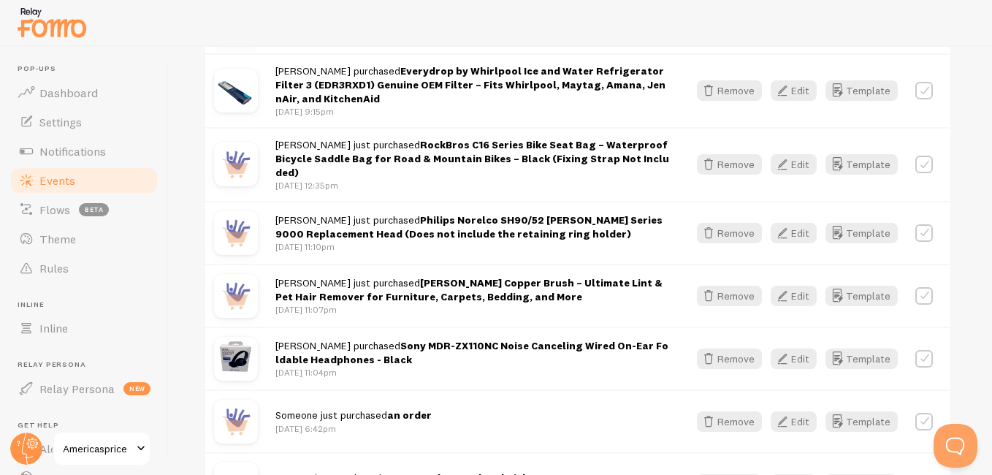
scroll to position [593, 0]
